Goal: Task Accomplishment & Management: Use online tool/utility

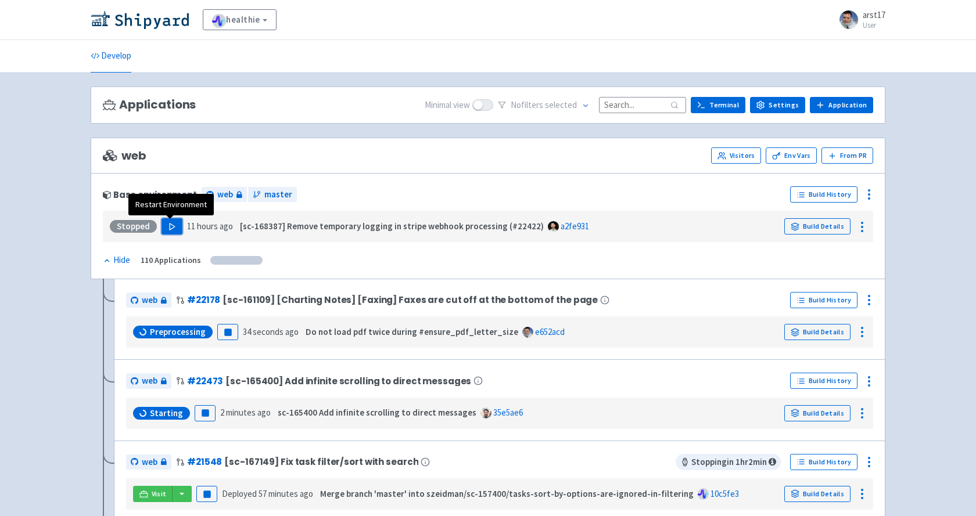
click at [175, 223] on button "Play" at bounding box center [171, 226] width 21 height 16
